Goal: Information Seeking & Learning: Check status

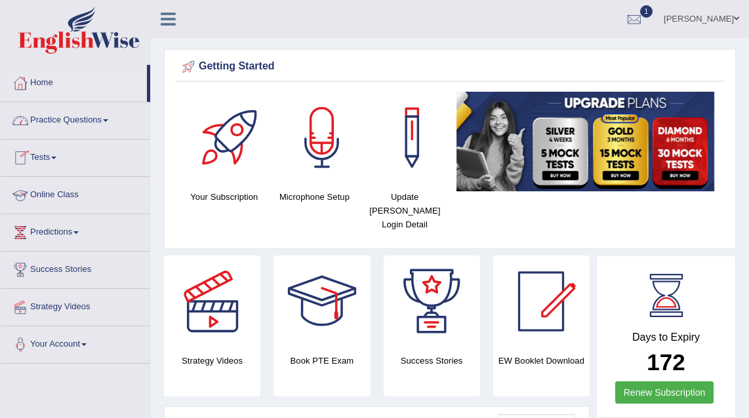
click at [52, 164] on link "Tests" at bounding box center [75, 156] width 149 height 33
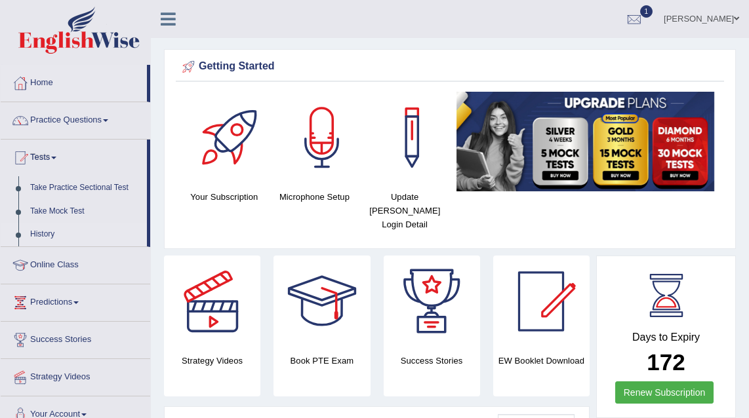
click at [47, 235] on link "History" at bounding box center [85, 235] width 123 height 24
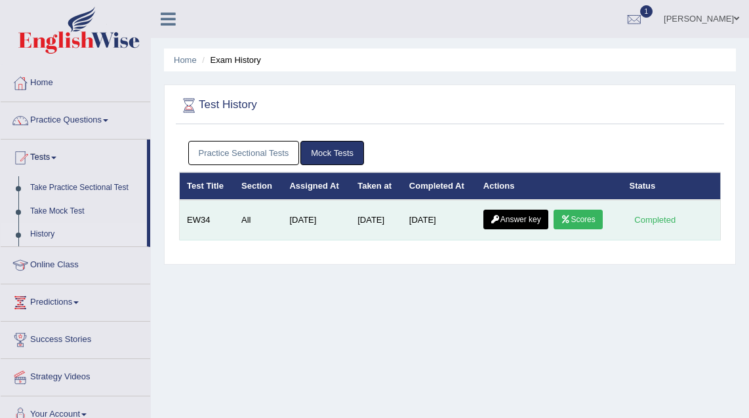
click at [526, 220] on link "Answer key" at bounding box center [515, 220] width 65 height 20
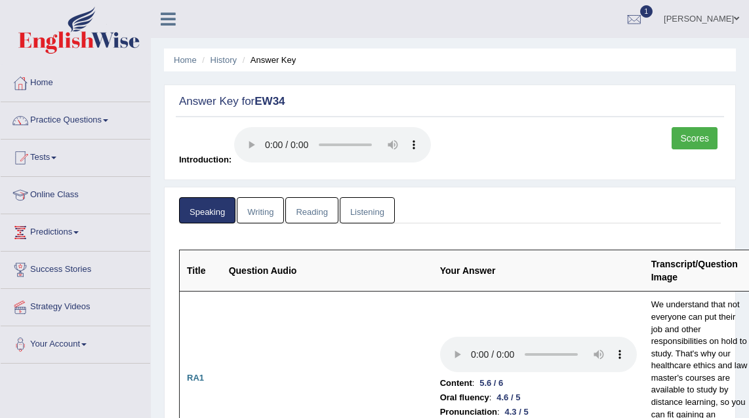
click at [274, 216] on link "Writing" at bounding box center [260, 210] width 47 height 27
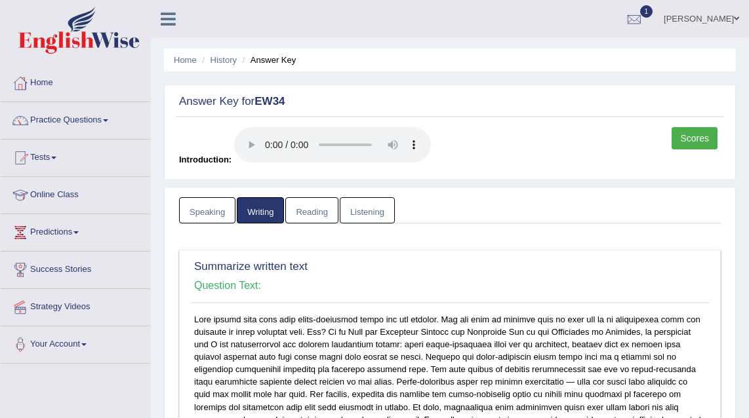
click at [257, 206] on link "Writing" at bounding box center [260, 210] width 47 height 27
click at [218, 211] on link "Speaking" at bounding box center [207, 210] width 56 height 27
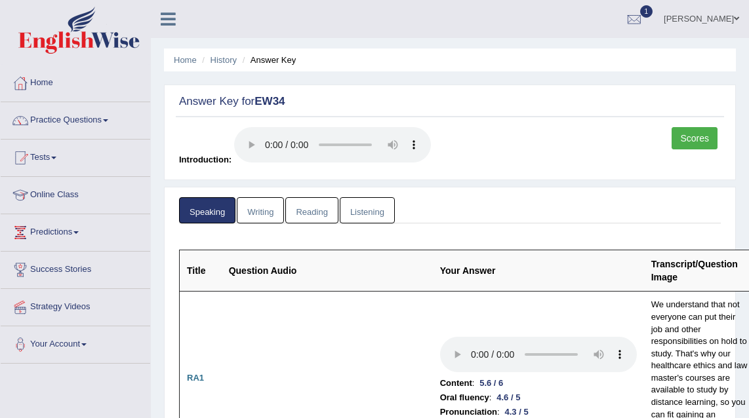
click at [254, 213] on link "Writing" at bounding box center [260, 210] width 47 height 27
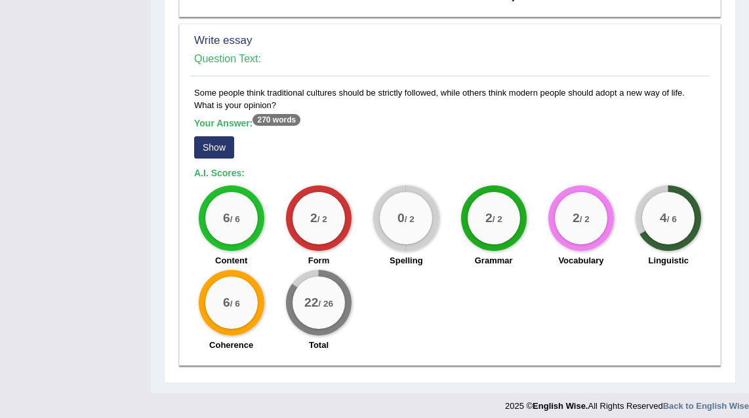
scroll to position [987, 0]
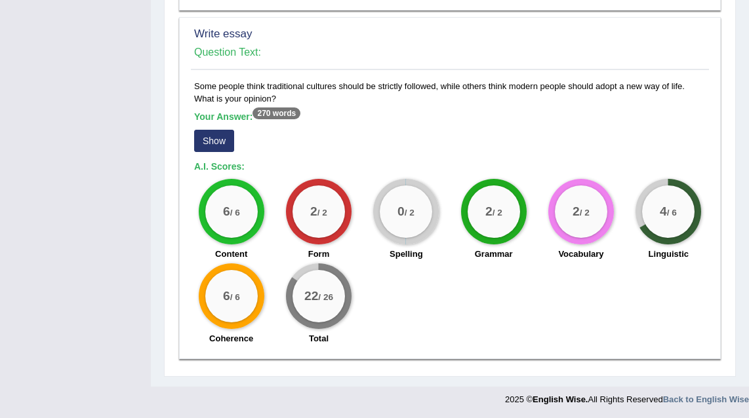
click at [218, 140] on button "Show" at bounding box center [214, 141] width 40 height 22
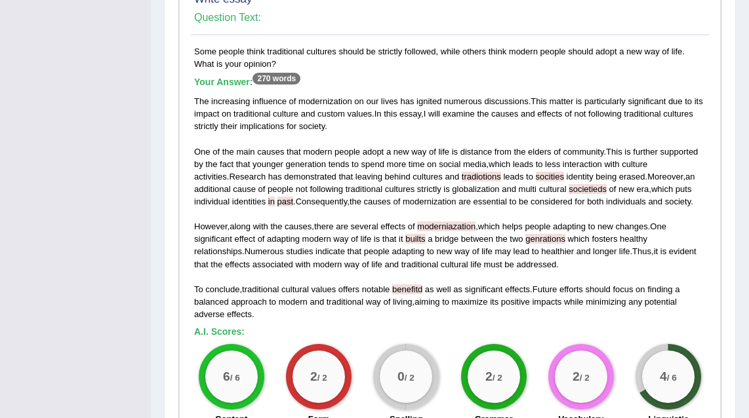
scroll to position [1011, 0]
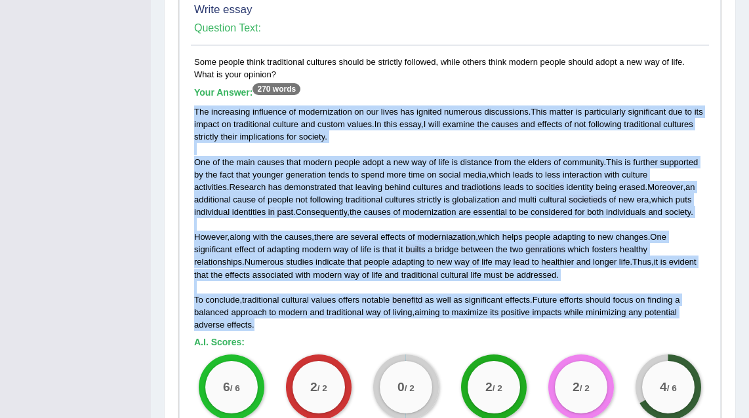
drag, startPoint x: 195, startPoint y: 111, endPoint x: 262, endPoint y: 334, distance: 233.3
click at [262, 331] on div "The increasing influence of modernization on our lives has ignited numerous dis…" at bounding box center [449, 218] width 511 height 225
copy div "The increasing influence of modernization on our lives has ignited numerous dis…"
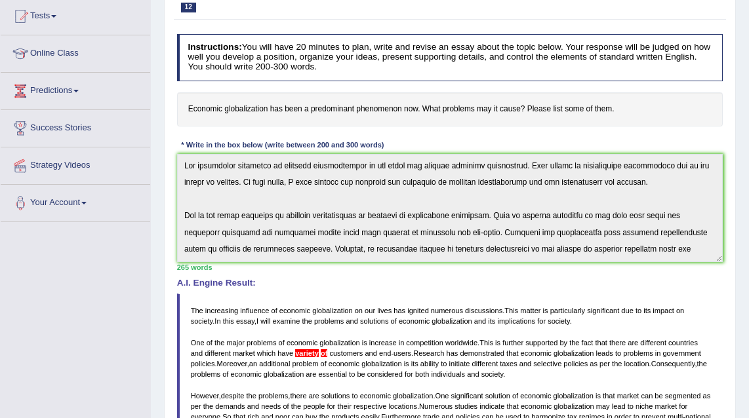
click at [453, 103] on h4 "Economic globalization has been a predominant phenomenon now. What problems may…" at bounding box center [450, 109] width 546 height 34
